Goal: Communication & Community: Participate in discussion

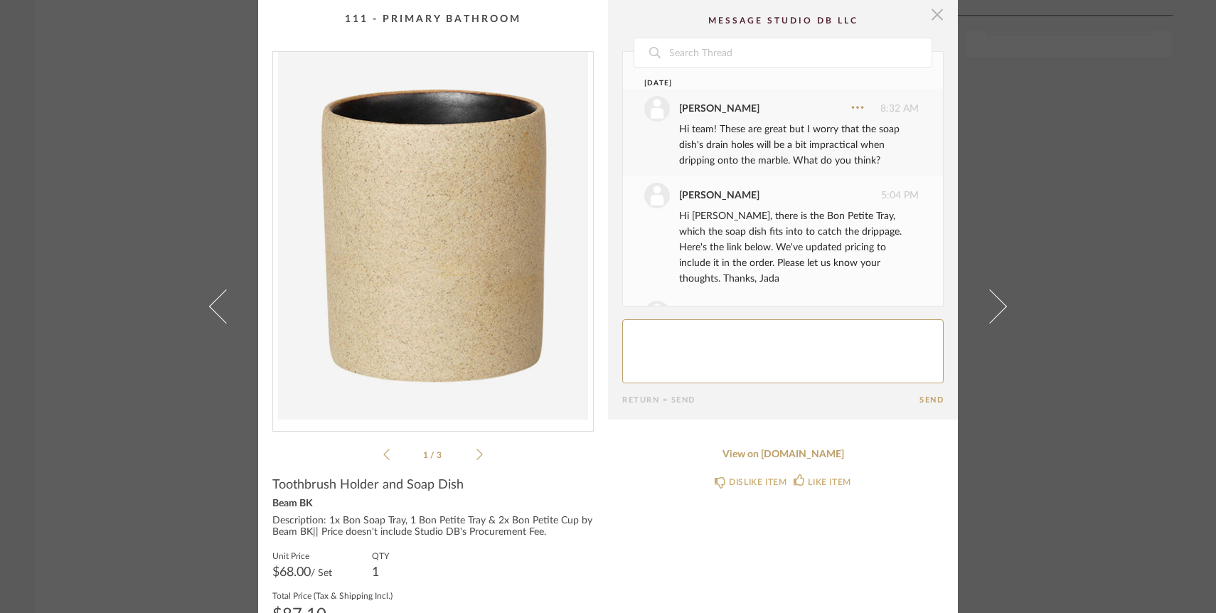
click at [936, 18] on span "button" at bounding box center [937, 14] width 28 height 28
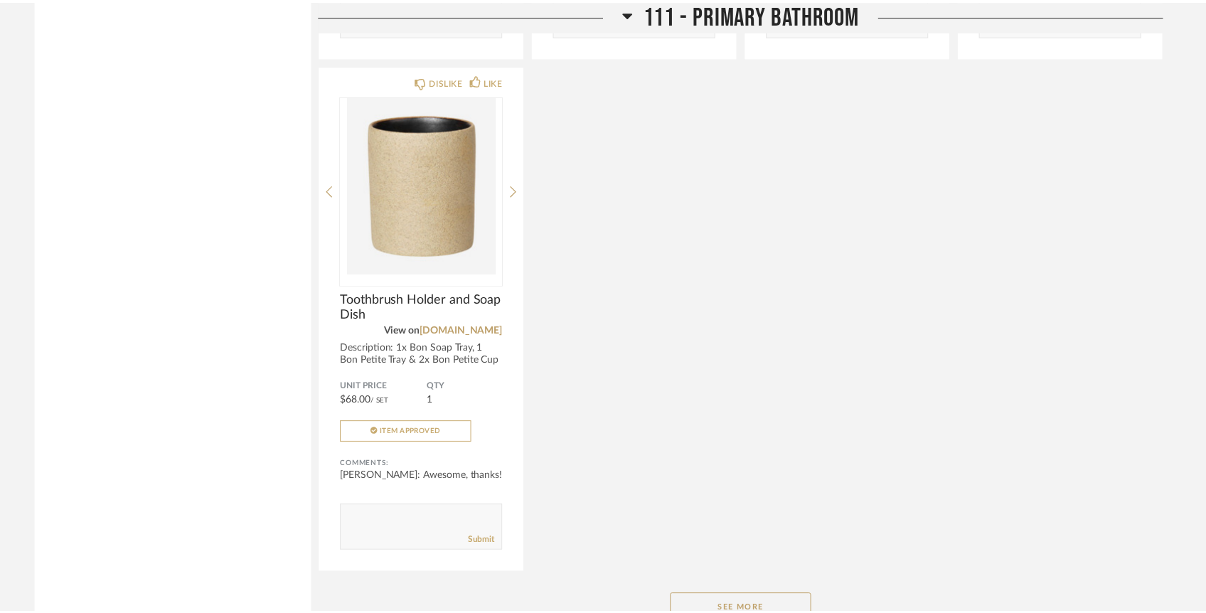
scroll to position [8461, 0]
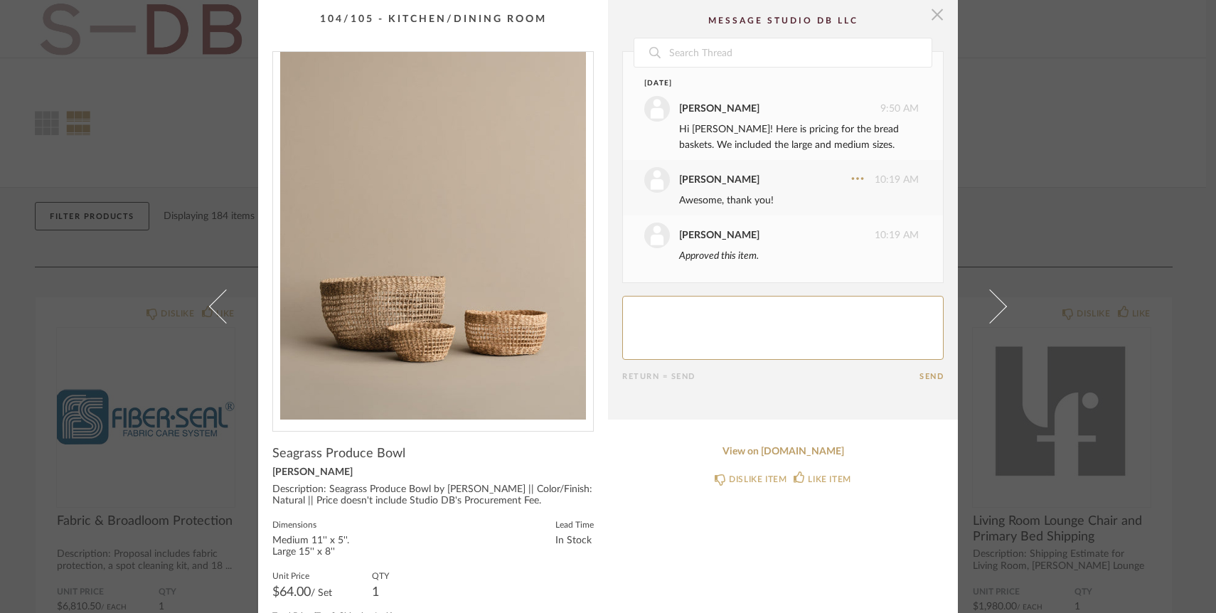
click at [927, 17] on span "button" at bounding box center [937, 14] width 28 height 28
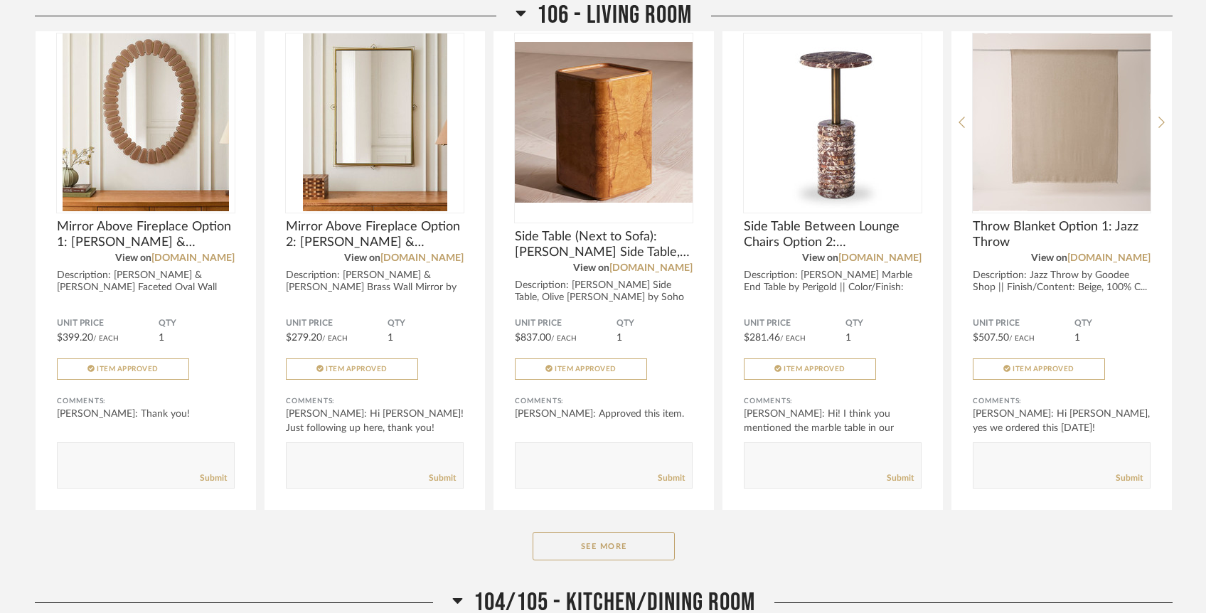
scroll to position [2316, 0]
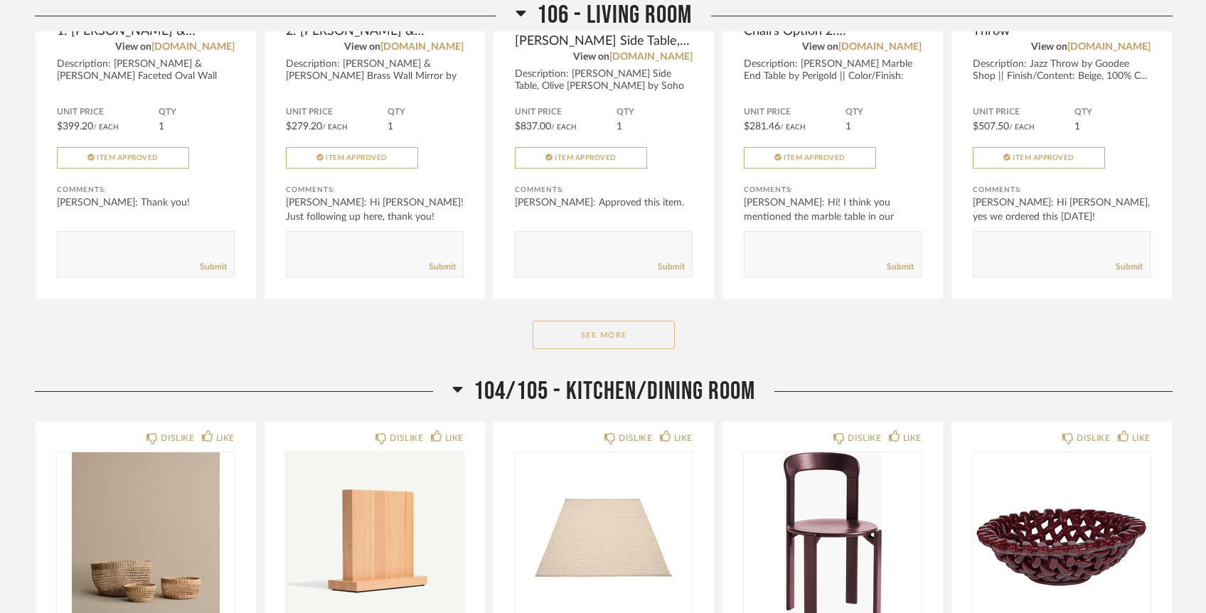
click at [652, 321] on button "See More" at bounding box center [604, 335] width 142 height 28
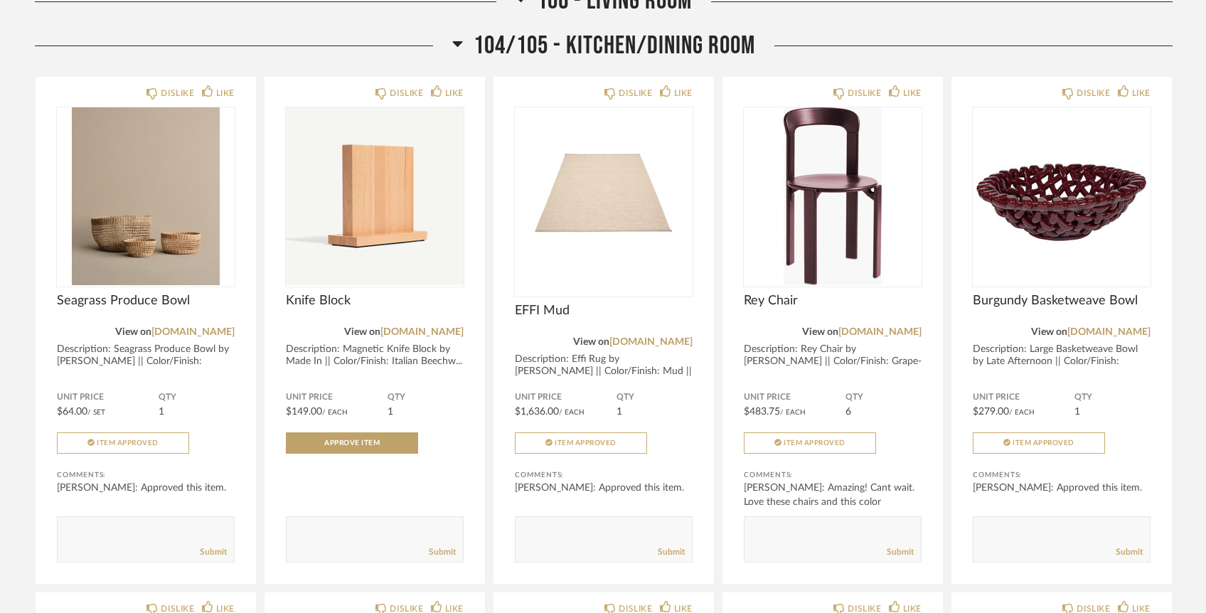
scroll to position [4678, 0]
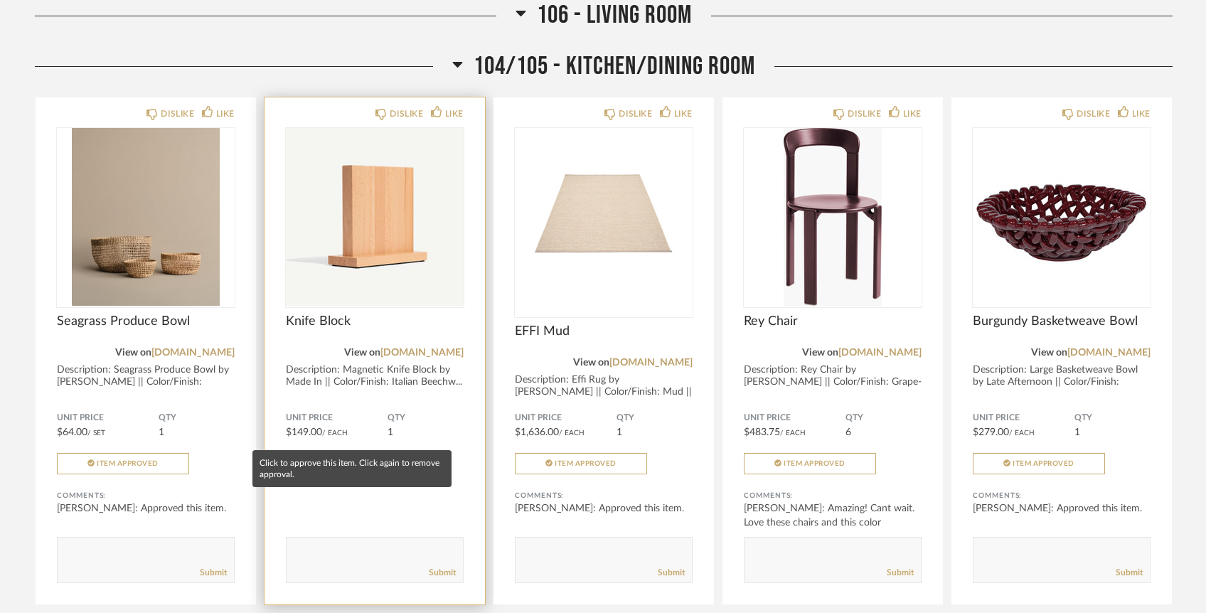
click at [334, 460] on span "Approve Item" at bounding box center [351, 463] width 55 height 7
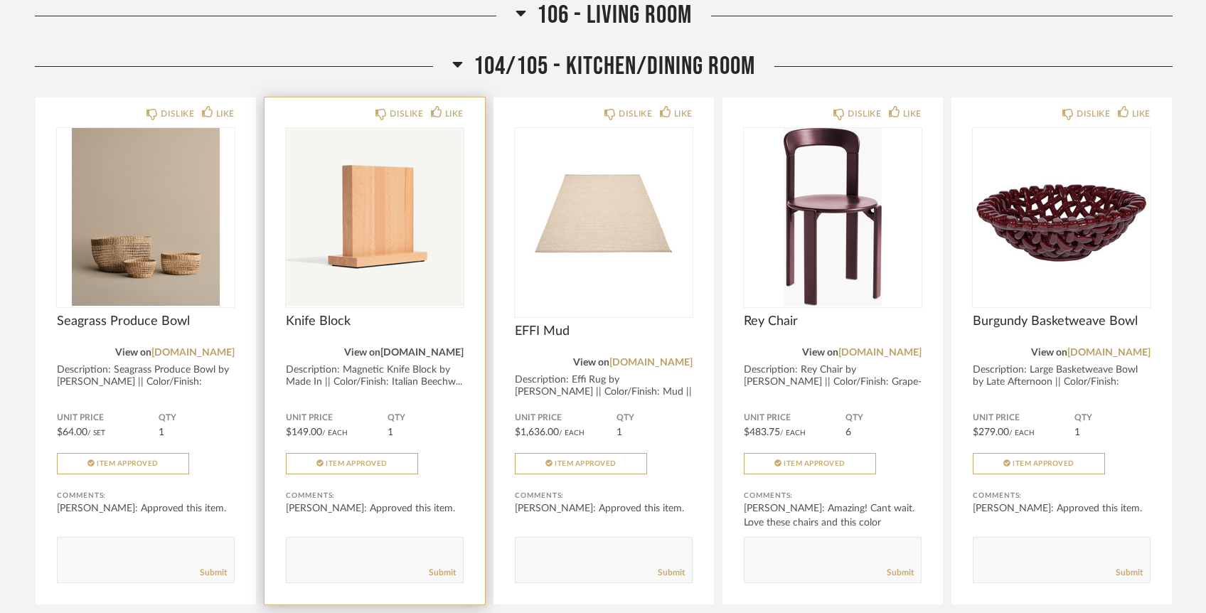
click at [425, 348] on link "madeincookware.com" at bounding box center [421, 353] width 83 height 10
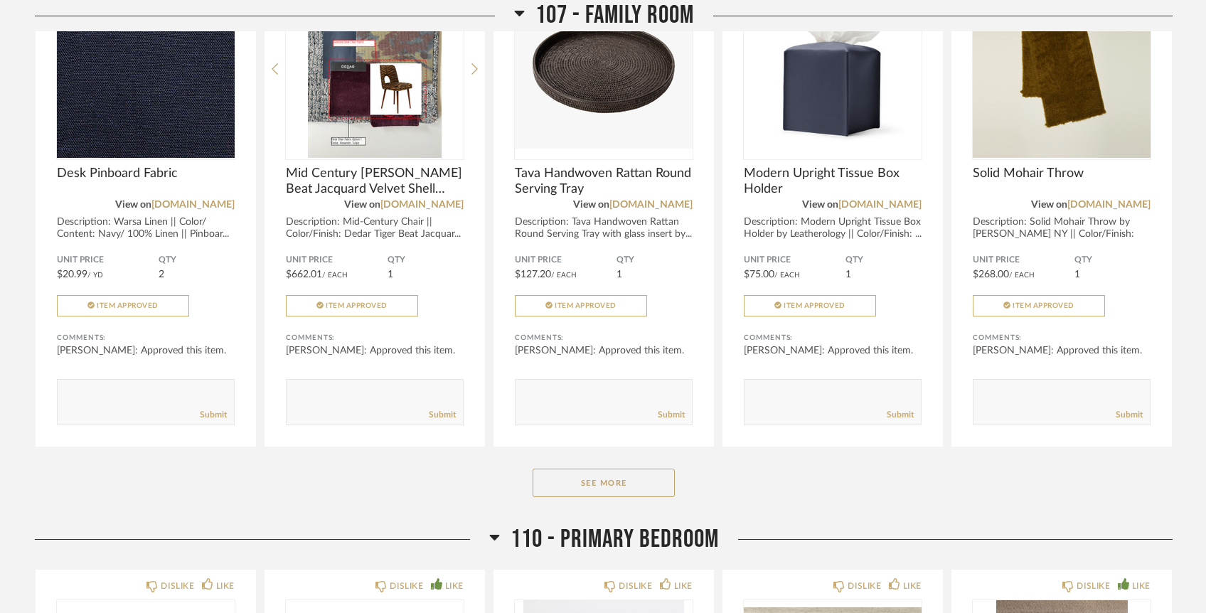
scroll to position [6702, 0]
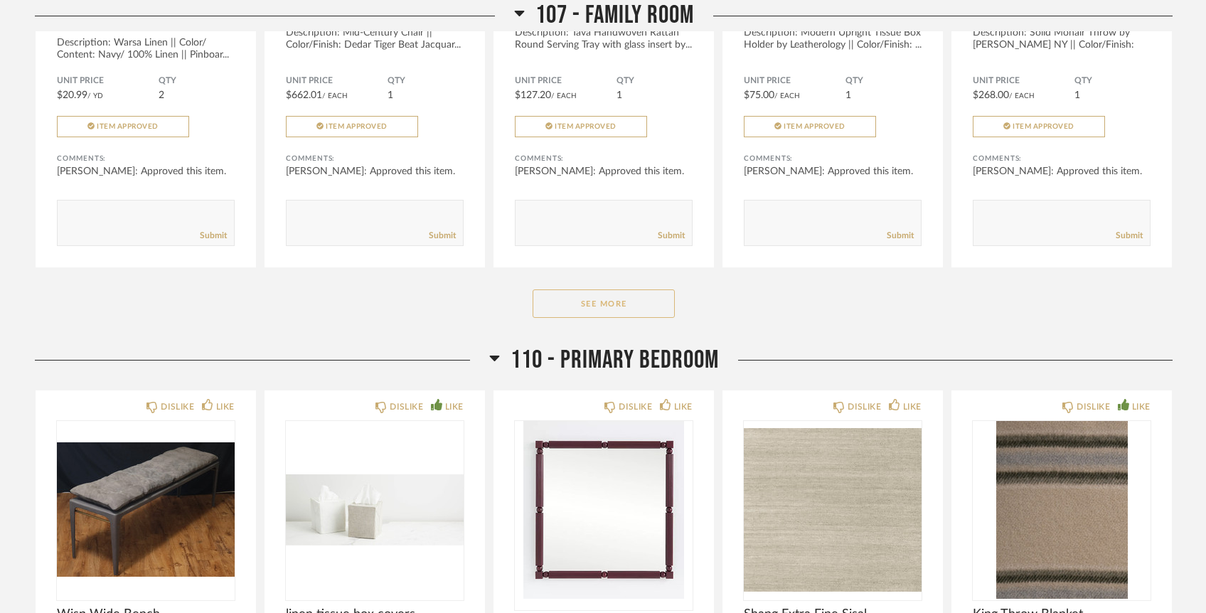
click at [610, 289] on button "See More" at bounding box center [604, 303] width 142 height 28
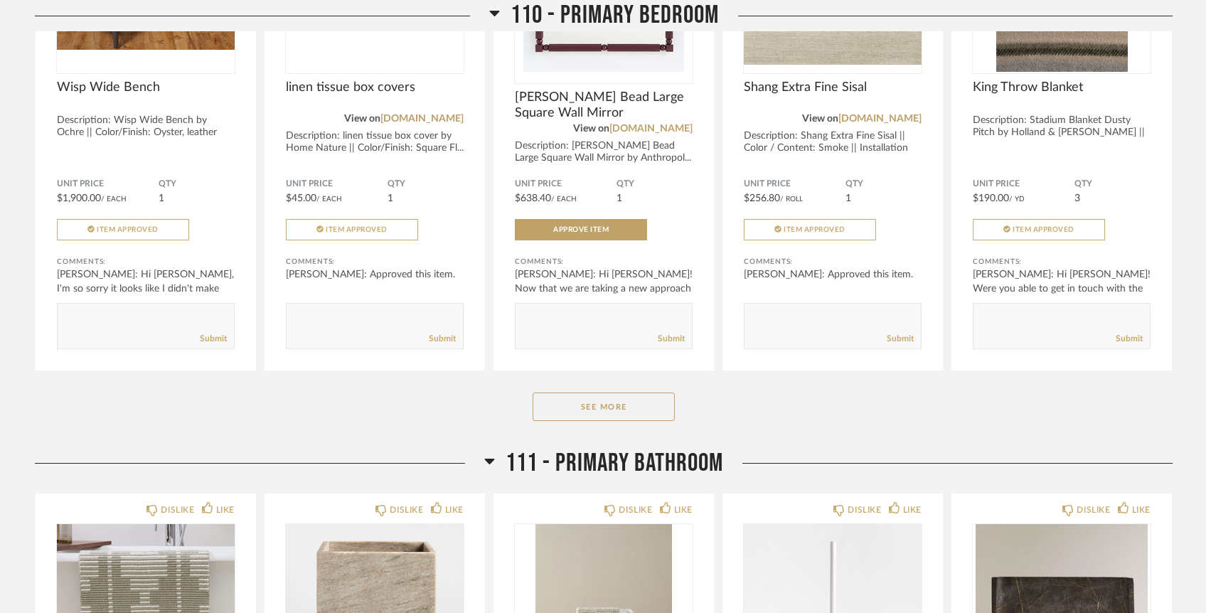
scroll to position [8266, 0]
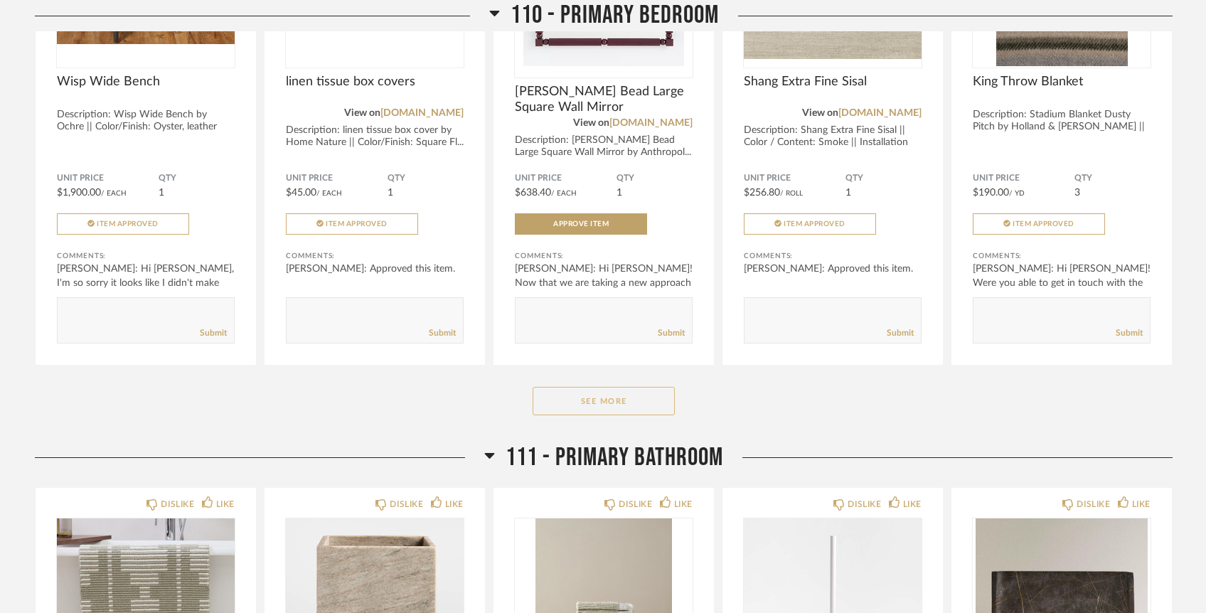
click at [613, 387] on button "See More" at bounding box center [604, 401] width 142 height 28
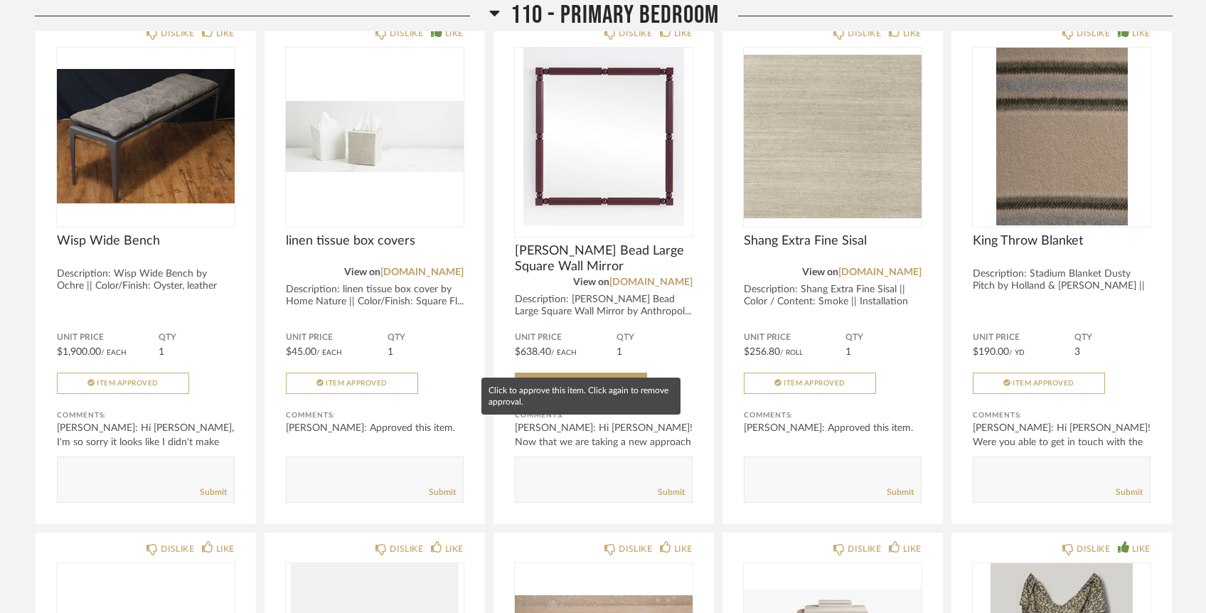
scroll to position [8071, 0]
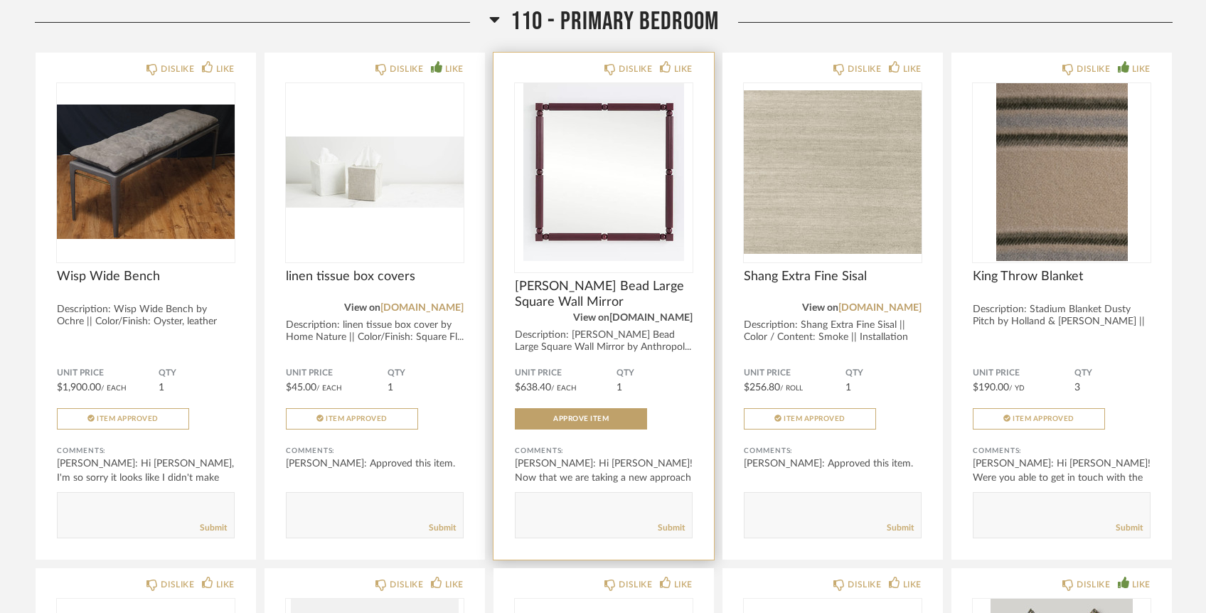
click at [648, 313] on link "[DOMAIN_NAME]" at bounding box center [650, 318] width 83 height 10
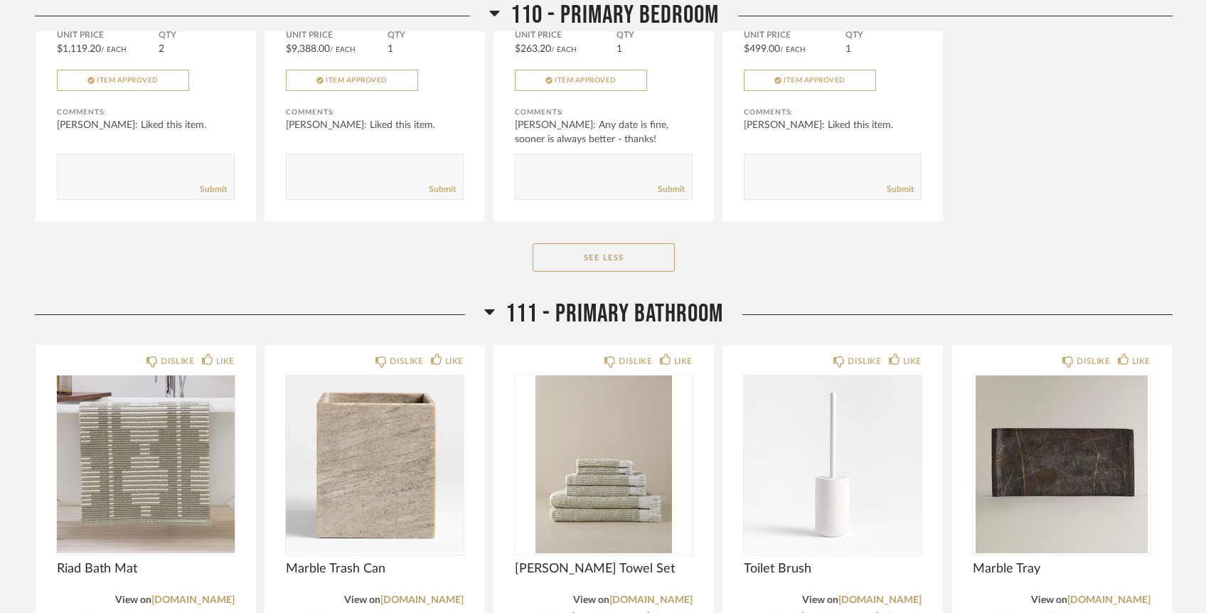
scroll to position [10236, 0]
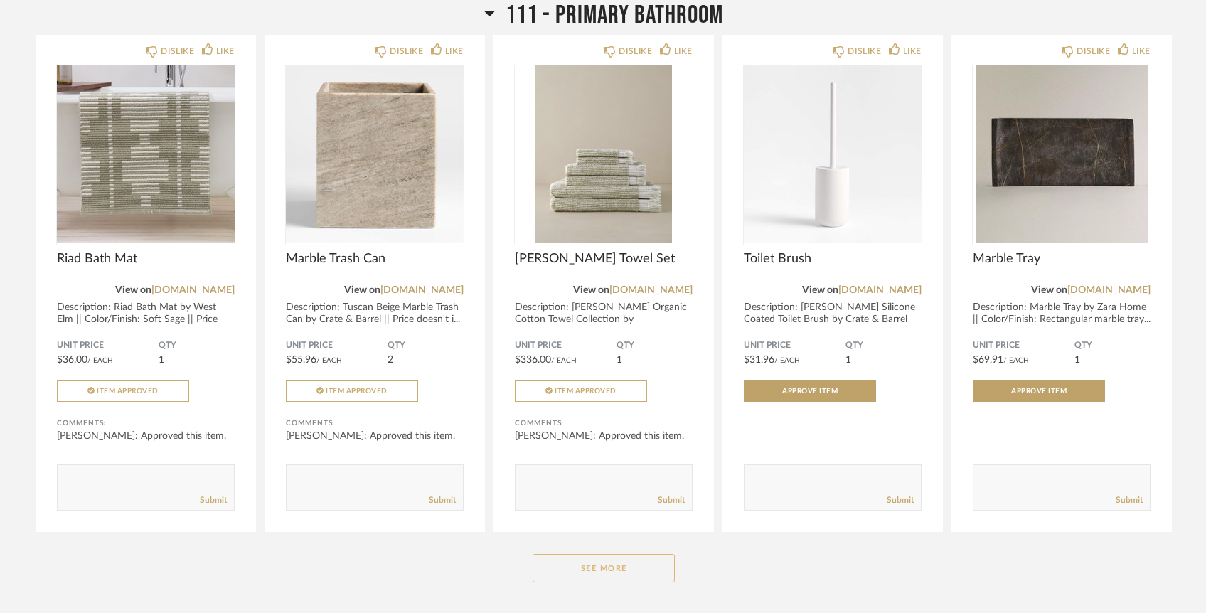
click at [595, 554] on button "See More" at bounding box center [604, 568] width 142 height 28
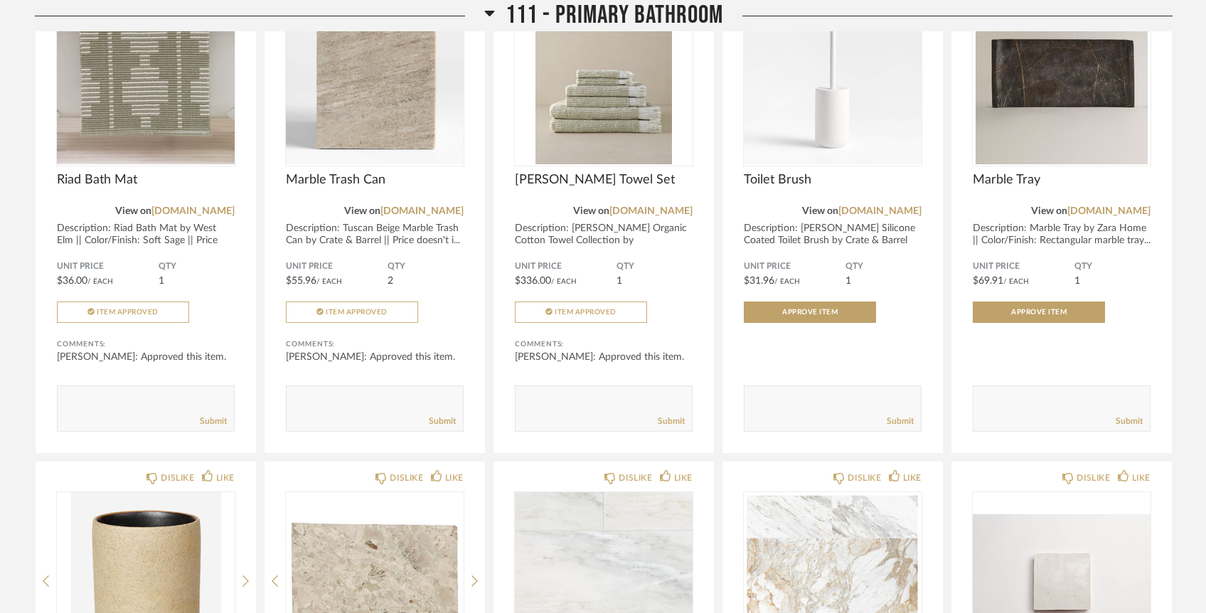
scroll to position [10192, 0]
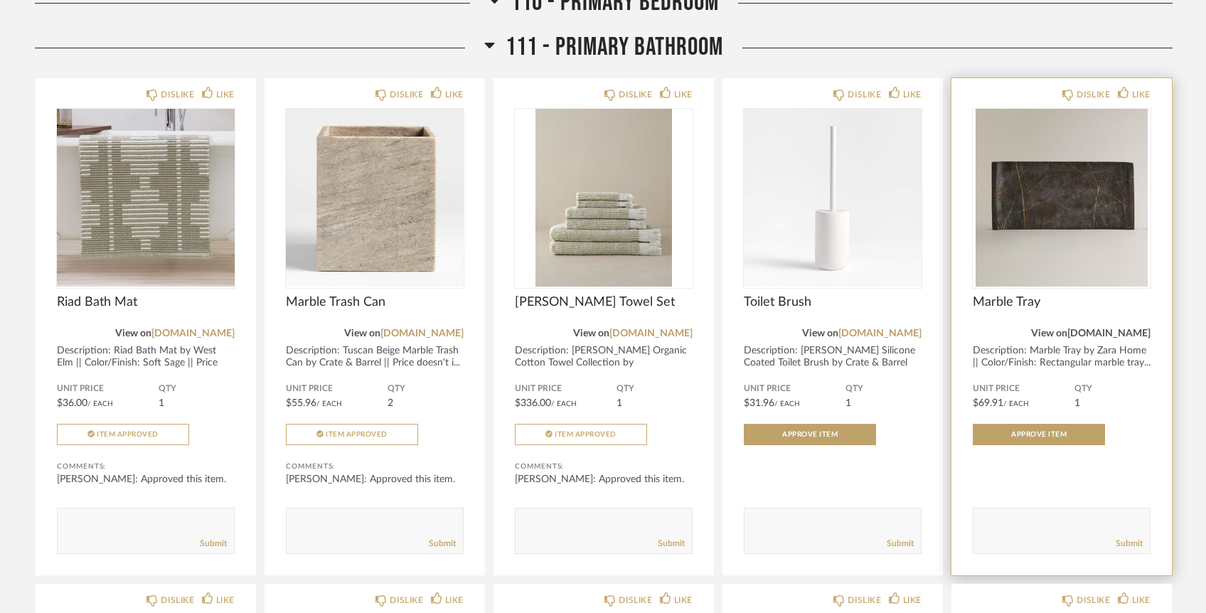
click at [1114, 329] on link "zarahome.com" at bounding box center [1108, 334] width 83 height 10
click at [1099, 193] on div at bounding box center [1062, 198] width 178 height 178
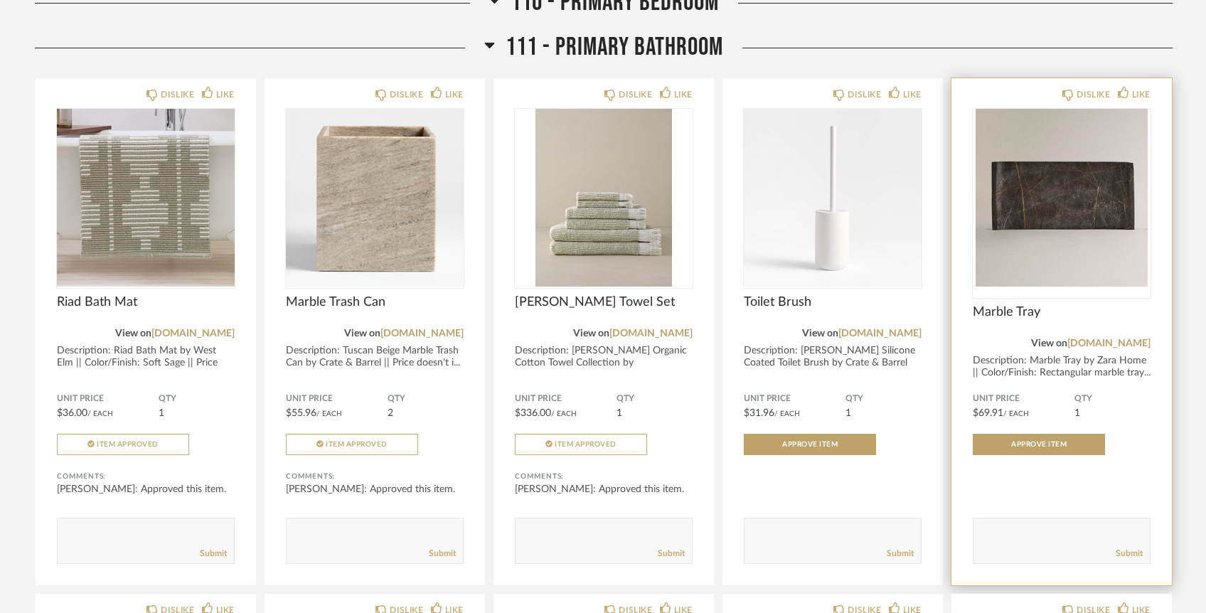
click at [992, 198] on img "0" at bounding box center [1062, 198] width 178 height 178
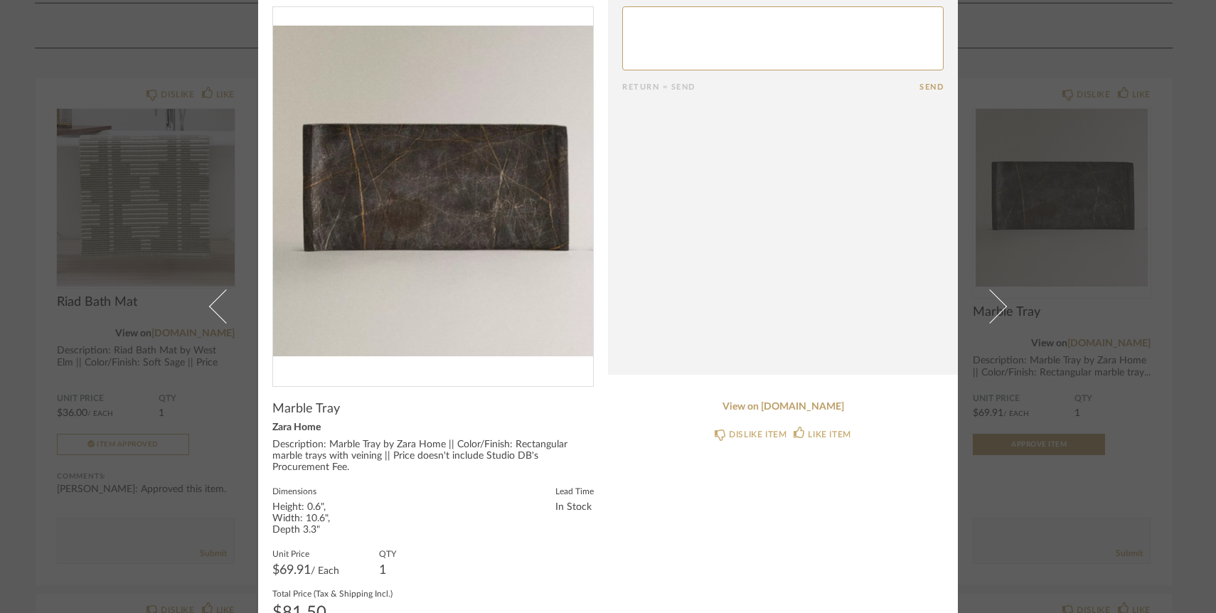
scroll to position [0, 0]
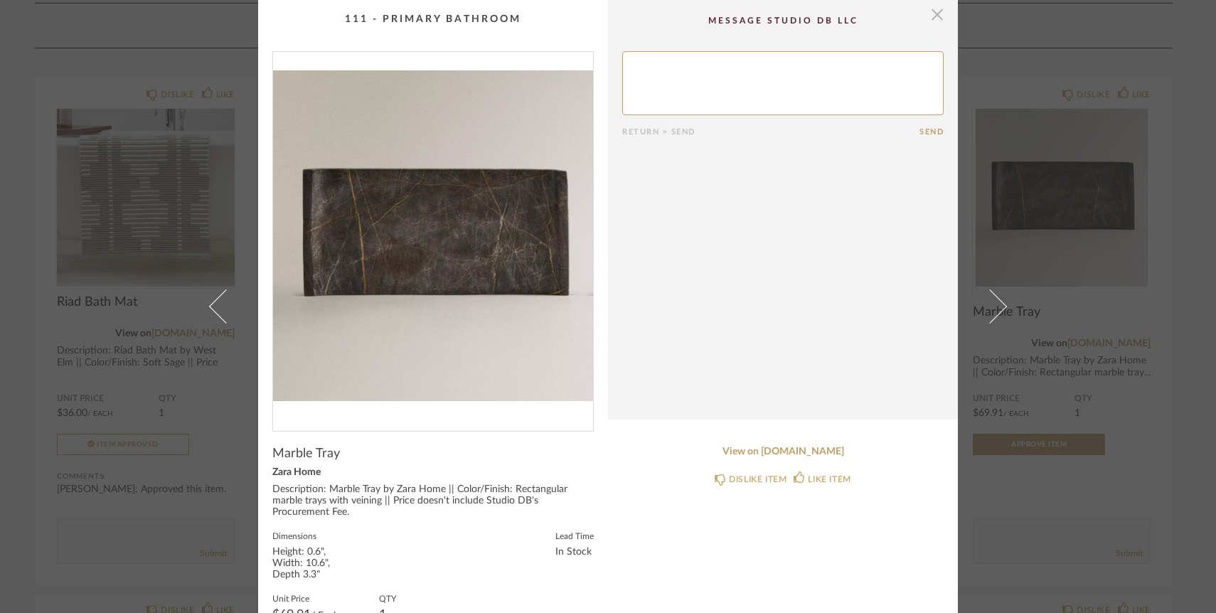
click at [934, 11] on span "button" at bounding box center [937, 14] width 28 height 28
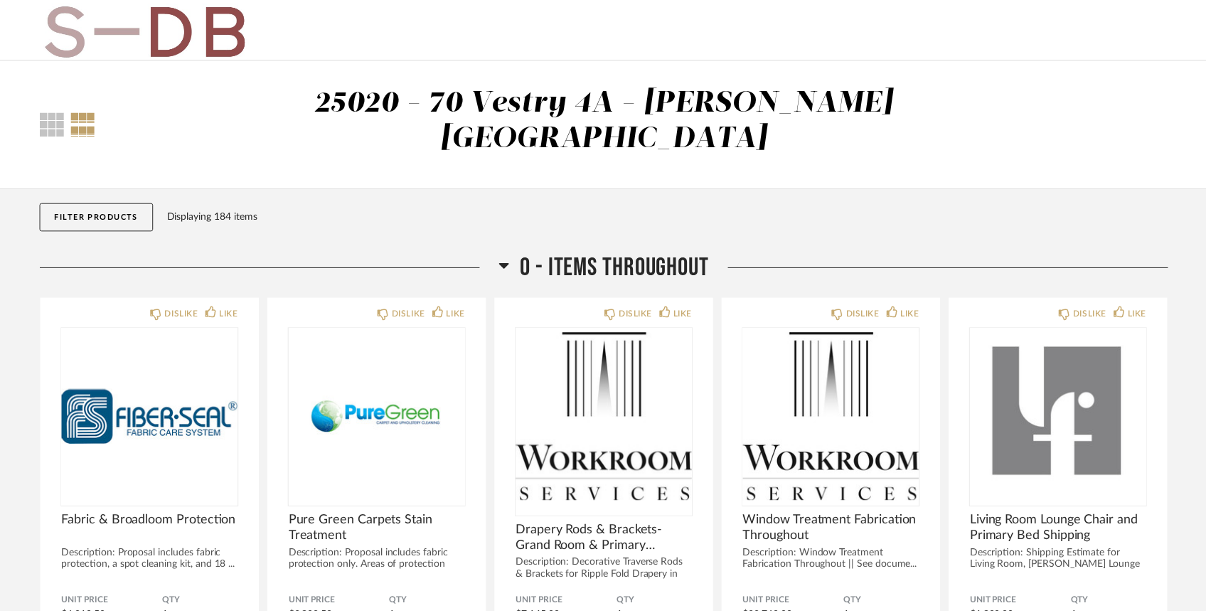
scroll to position [10192, 0]
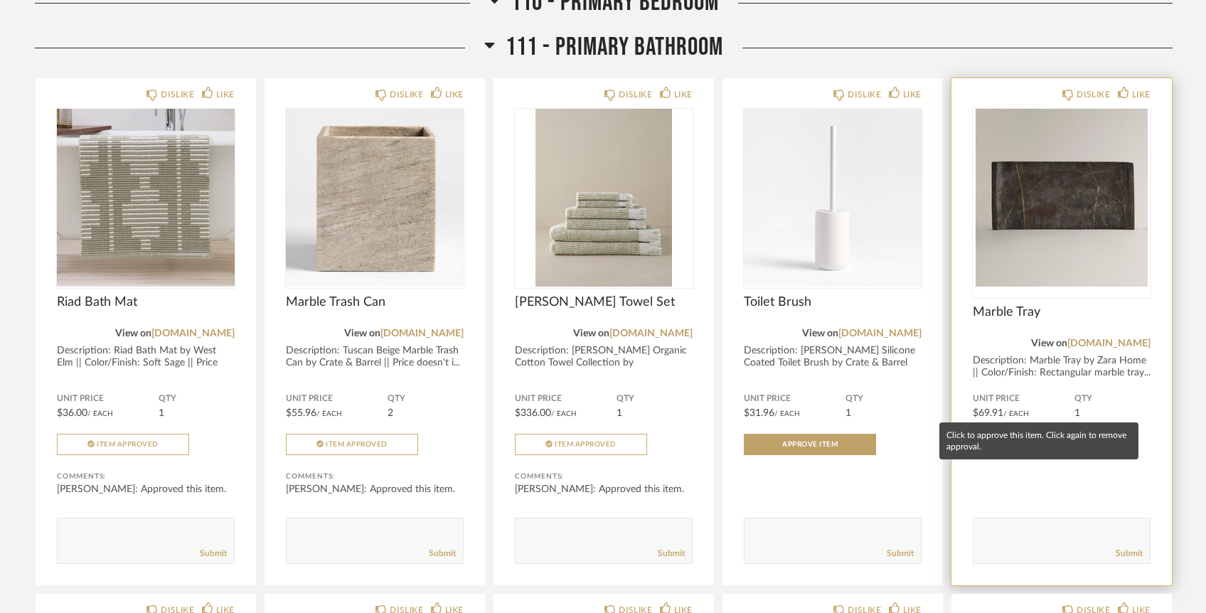
click at [1030, 441] on span "Approve Item" at bounding box center [1038, 444] width 55 height 7
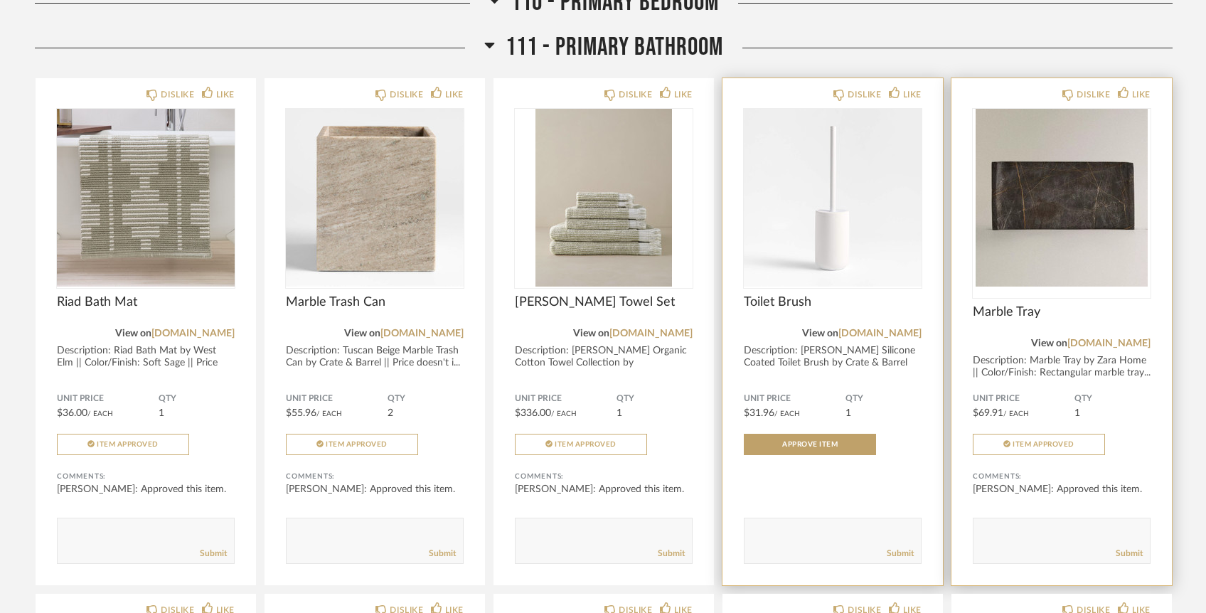
click at [802, 544] on div "Submit" at bounding box center [833, 553] width 176 height 19
click at [808, 525] on textarea at bounding box center [833, 534] width 176 height 19
type textarea "I think we may have an extra toilet brush in the house but will confirm"
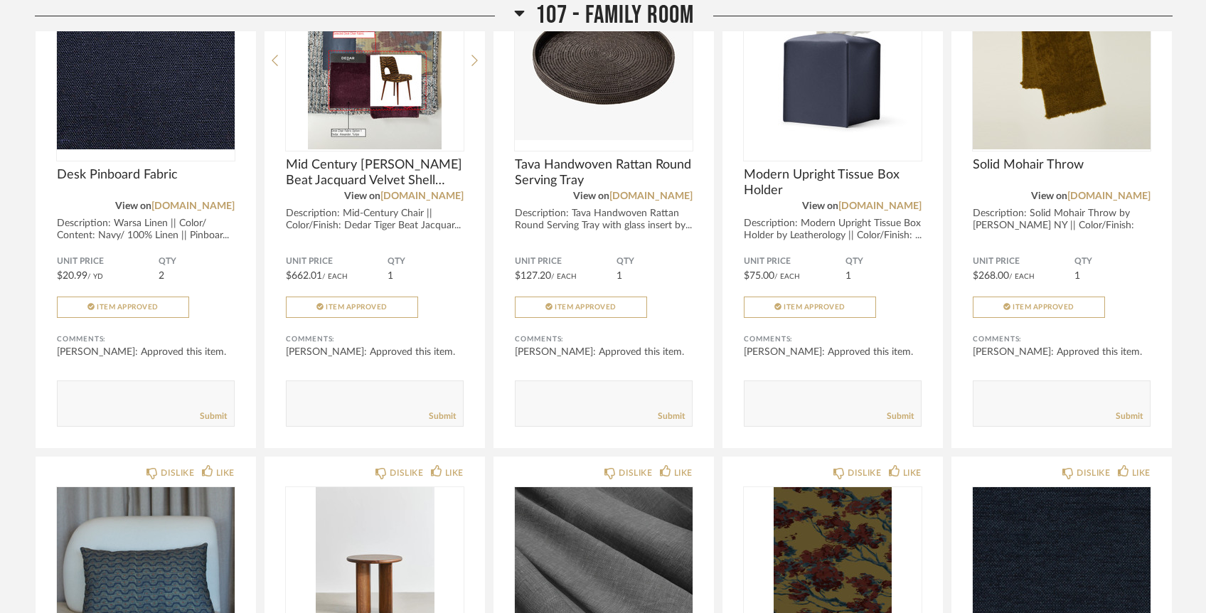
scroll to position [6522, 0]
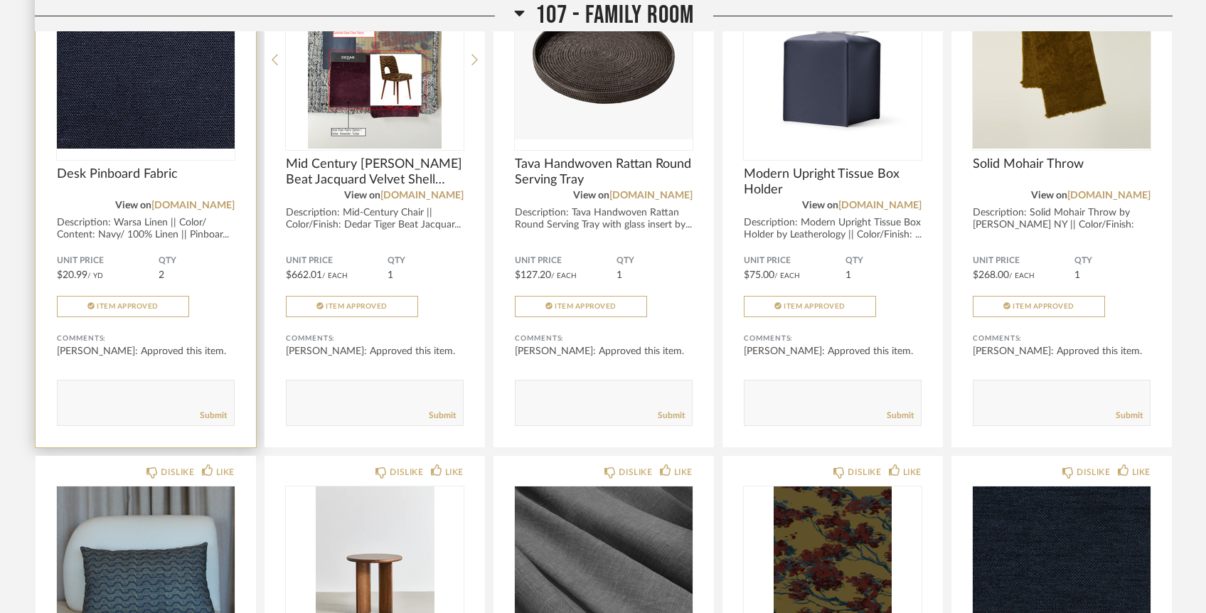
click at [150, 387] on textarea at bounding box center [146, 396] width 176 height 19
type textarea "Hi Lauren and Jada, on the topic of accessories do you think it is possible to …"
click at [209, 410] on link "Submit" at bounding box center [213, 416] width 27 height 12
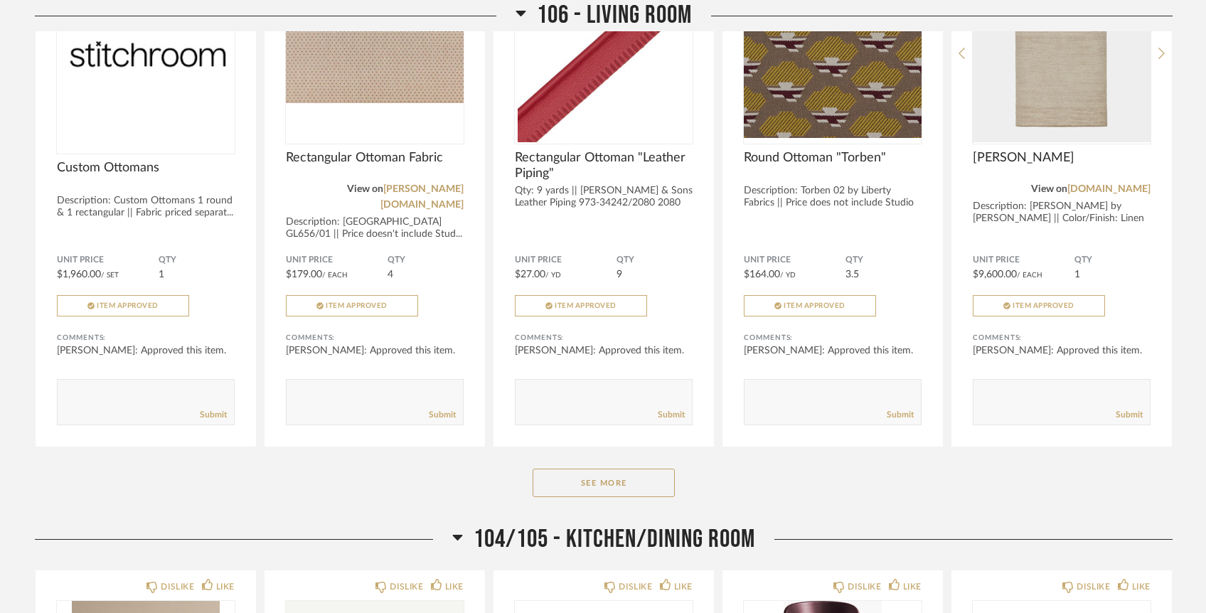
scroll to position [4244, 0]
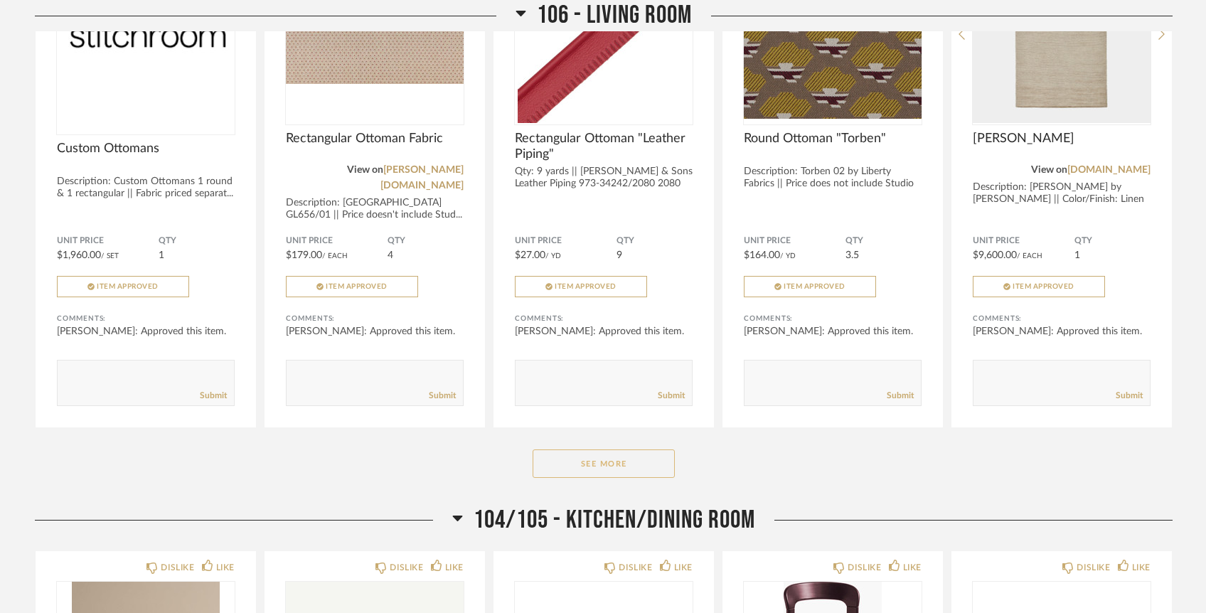
click at [629, 449] on button "See More" at bounding box center [604, 463] width 142 height 28
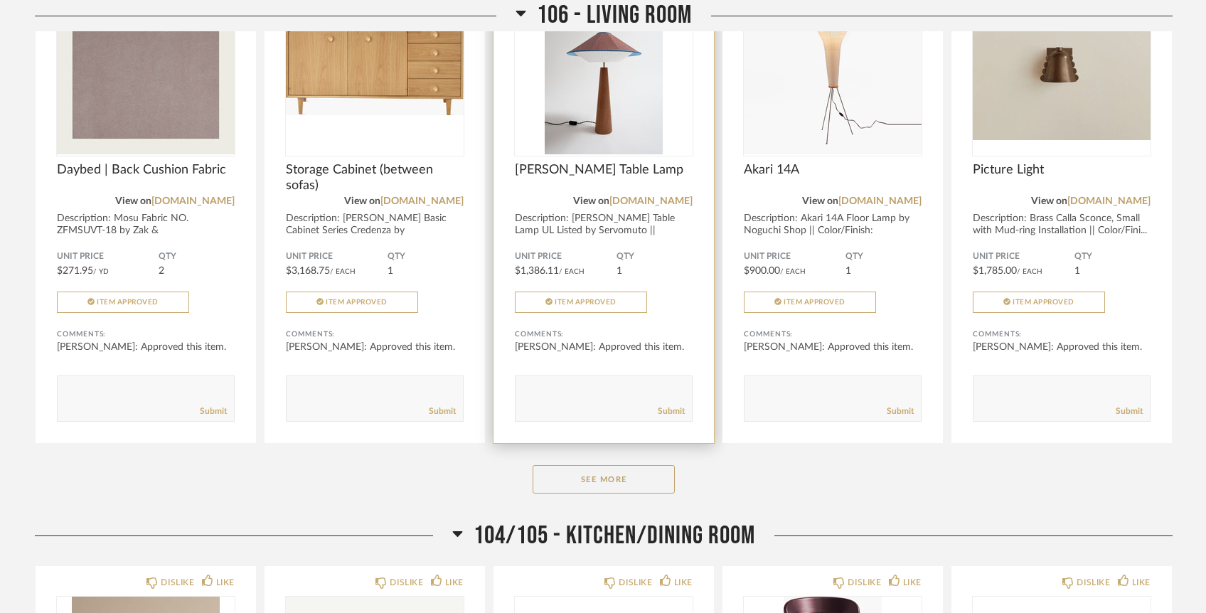
scroll to position [6435, 0]
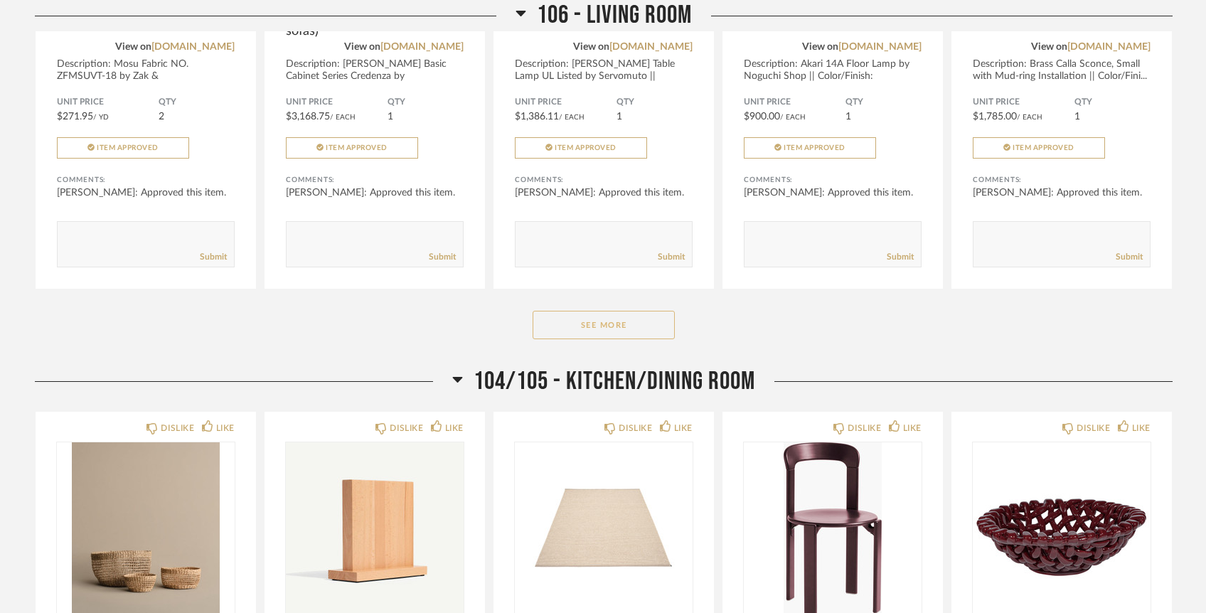
click at [634, 311] on button "See More" at bounding box center [604, 325] width 142 height 28
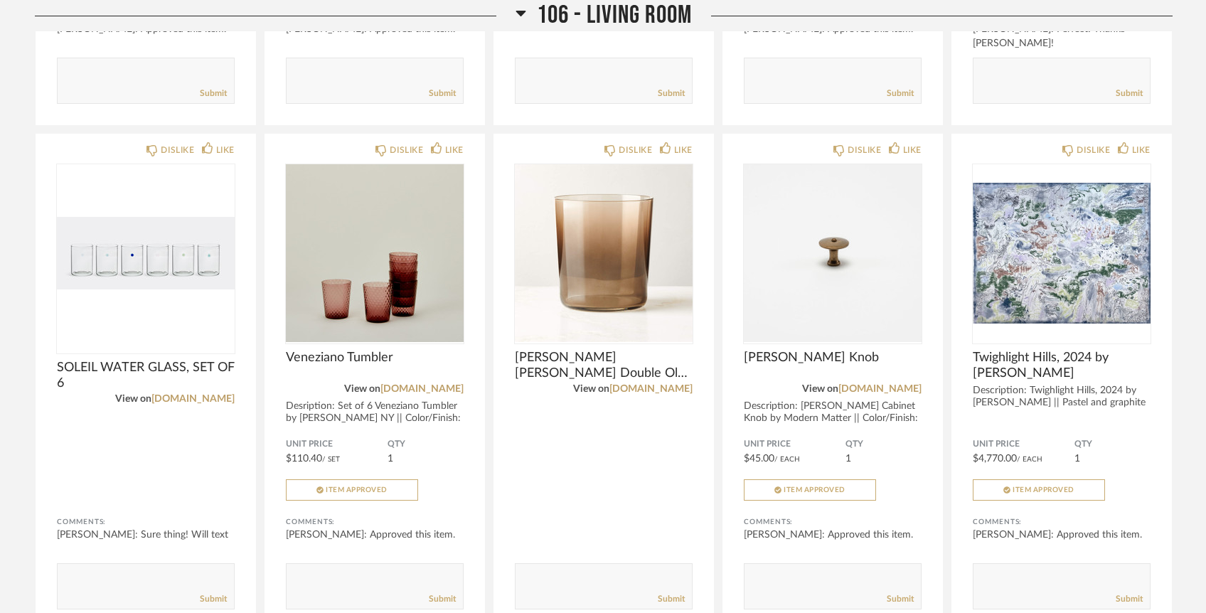
scroll to position [3526, 0]
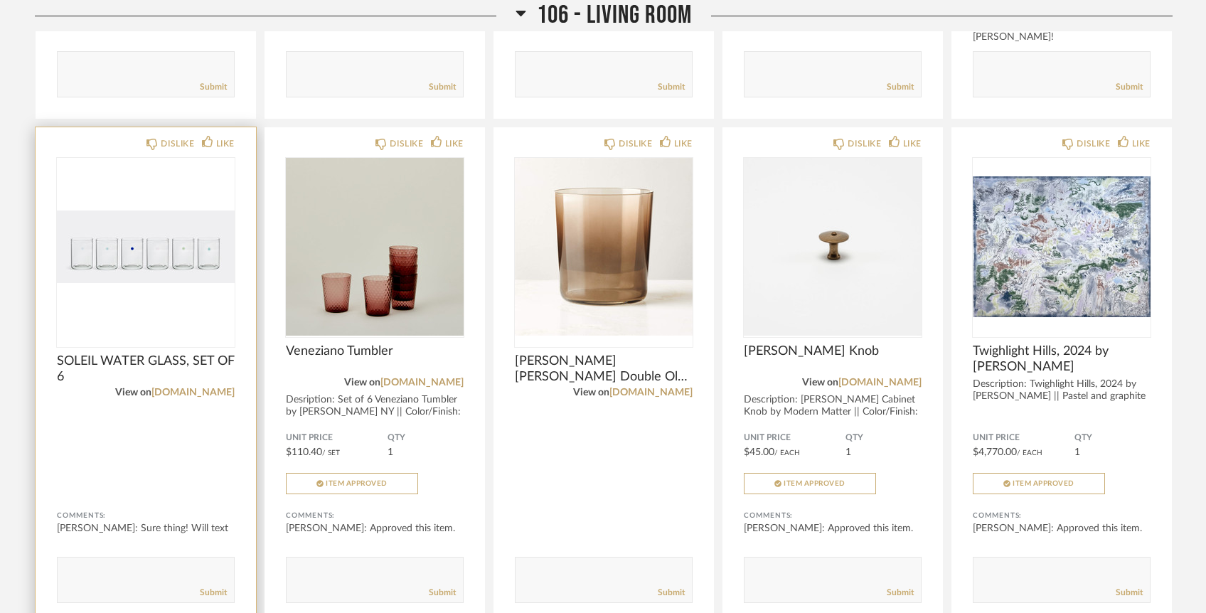
click at [124, 564] on textarea at bounding box center [146, 573] width 176 height 19
type textarea "Hi Lauren, has this come through yet? Many thanks"
click at [213, 587] on link "Submit" at bounding box center [213, 593] width 27 height 12
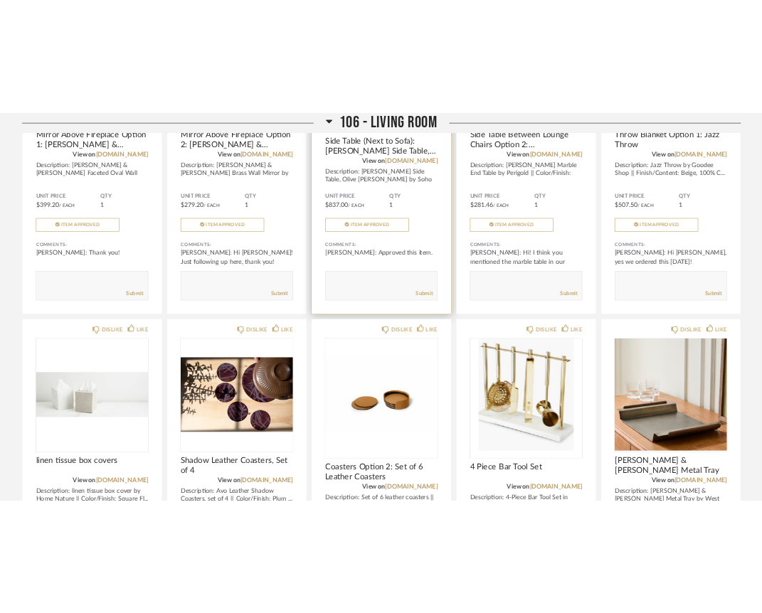
scroll to position [2362, 0]
